Goal: Task Accomplishment & Management: Use online tool/utility

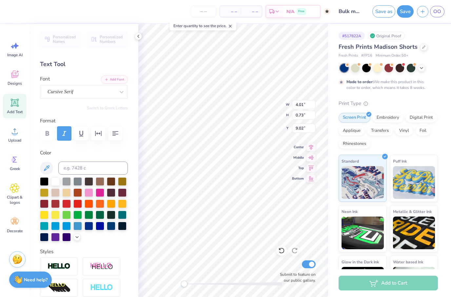
scroll to position [0, 0]
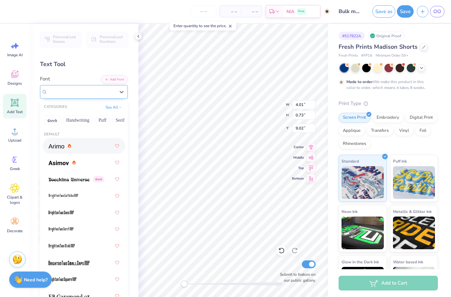
click at [73, 95] on span "Cursive Serif" at bounding box center [60, 92] width 26 height 8
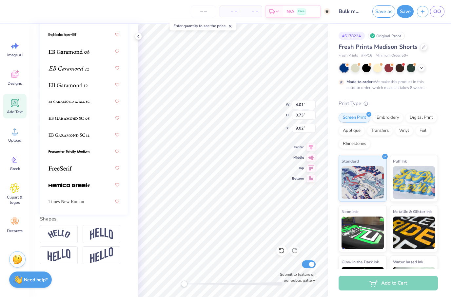
scroll to position [110, 0]
click at [85, 165] on div at bounding box center [83, 168] width 71 height 12
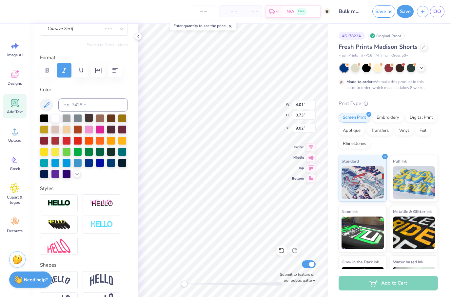
scroll to position [43, 0]
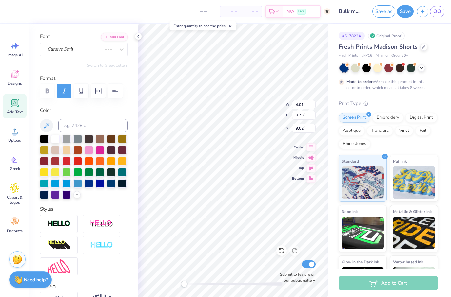
click at [84, 42] on div "Font Cursive Serif" at bounding box center [84, 45] width 88 height 24
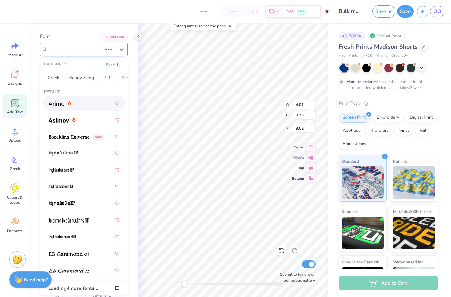
click at [84, 50] on div "Cursive Serif" at bounding box center [75, 49] width 56 height 10
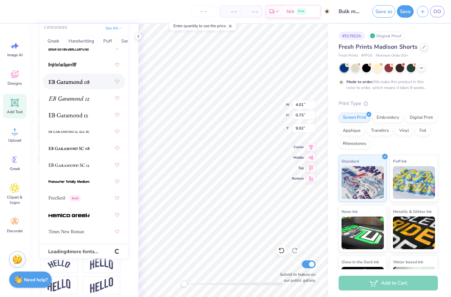
scroll to position [101, 0]
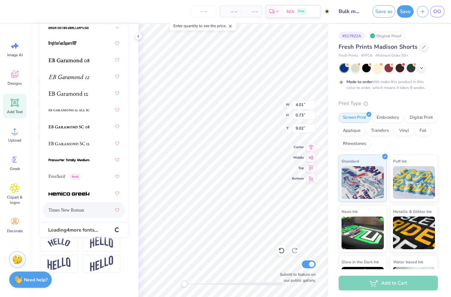
click at [86, 211] on div "Times New Roman" at bounding box center [83, 210] width 71 height 12
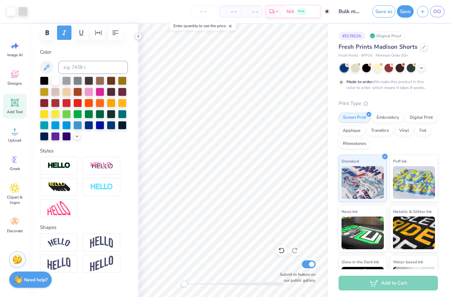
click at [137, 36] on icon at bounding box center [138, 36] width 5 height 5
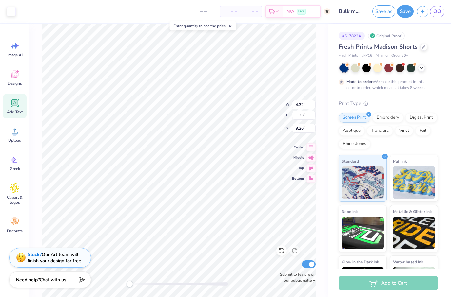
type input "9.27"
click at [321, 215] on div "W 4.32 4.32 " H 1.23 1.23 " Y 9.27 9.27 " Center Middle Top Bottom Submit to fe…" at bounding box center [178, 160] width 298 height 273
click at [281, 253] on icon at bounding box center [281, 251] width 7 height 7
click at [280, 250] on icon at bounding box center [279, 249] width 1 height 1
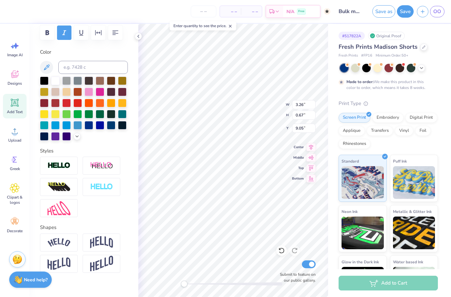
click at [333, 229] on div "# 517822A Original Proof Fresh Prints Madison Shorts Fresh Prints # FP16 Minimu…" at bounding box center [389, 163] width 123 height 279
click at [139, 33] on div at bounding box center [138, 36] width 7 height 7
click at [136, 40] on div "Personalized Names Personalized Numbers Text Tool Add Font Font FreeSerif Greek…" at bounding box center [83, 160] width 109 height 273
click at [136, 34] on icon at bounding box center [138, 36] width 5 height 5
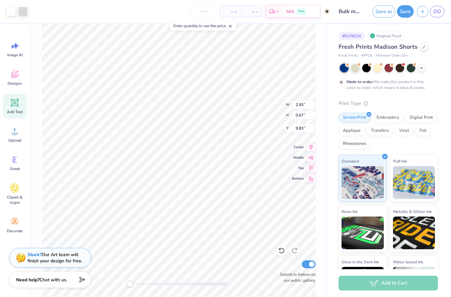
type input "7.07"
click at [282, 246] on div "Submit to feature on our public gallery." at bounding box center [178, 160] width 298 height 273
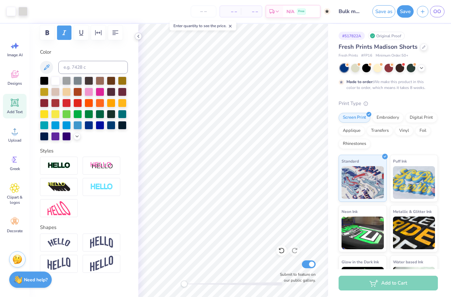
click at [140, 37] on icon at bounding box center [138, 36] width 5 height 5
click at [137, 36] on icon at bounding box center [138, 36] width 5 height 5
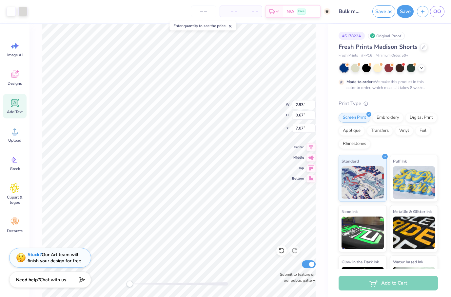
type input "9.23"
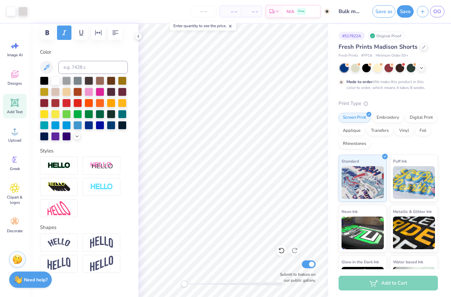
click at [137, 18] on div "– – Per Item – – Total Est. Delivery N/A Free" at bounding box center [180, 11] width 299 height 23
click at [140, 36] on icon at bounding box center [138, 36] width 5 height 5
click at [139, 38] on icon at bounding box center [138, 36] width 5 height 5
click at [137, 34] on icon at bounding box center [138, 36] width 5 height 5
click at [138, 33] on div at bounding box center [138, 36] width 7 height 7
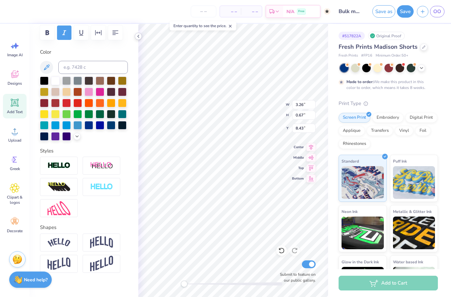
scroll to position [0, 0]
type textarea "C"
click at [136, 40] on div "Personalized Names Personalized Numbers Text Tool Add Font Font FreeSerif Greek…" at bounding box center [83, 160] width 109 height 273
click at [138, 37] on icon at bounding box center [138, 36] width 5 height 5
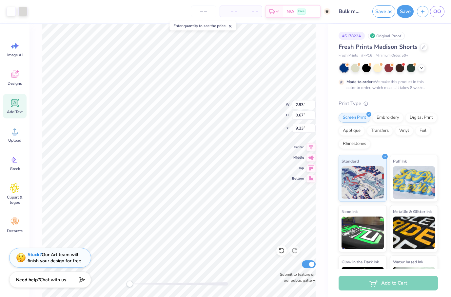
type input "8.51"
click at [318, 221] on div "W 2.93 2.93 " H 0.67 0.67 " Y 8.51 8.51 " Center Middle Top Bottom Submit to fe…" at bounding box center [178, 160] width 298 height 273
